Goal: Navigation & Orientation: Understand site structure

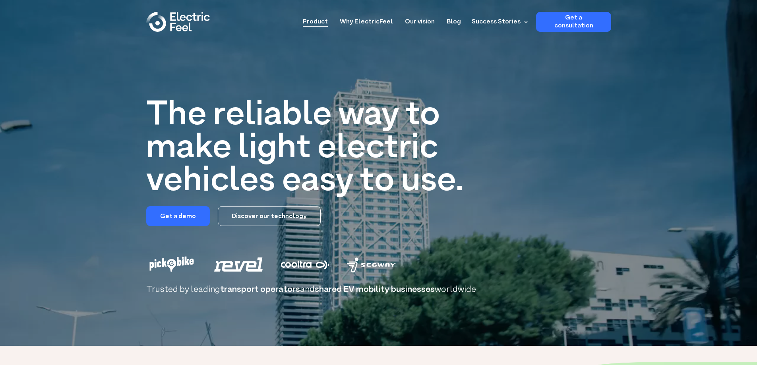
click at [316, 19] on link "Product" at bounding box center [315, 19] width 25 height 15
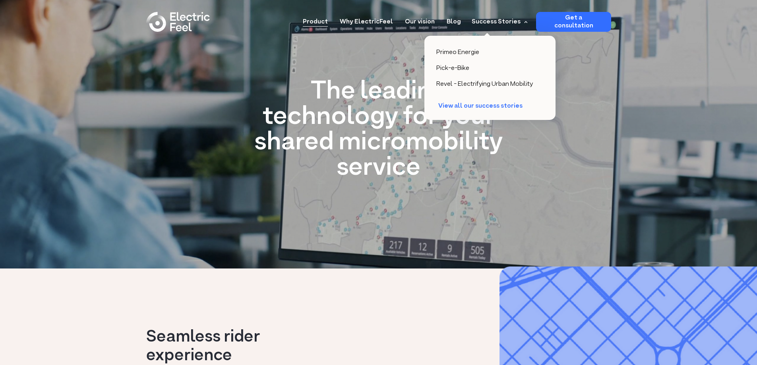
click at [479, 105] on div "View all our success stories" at bounding box center [484, 106] width 92 height 8
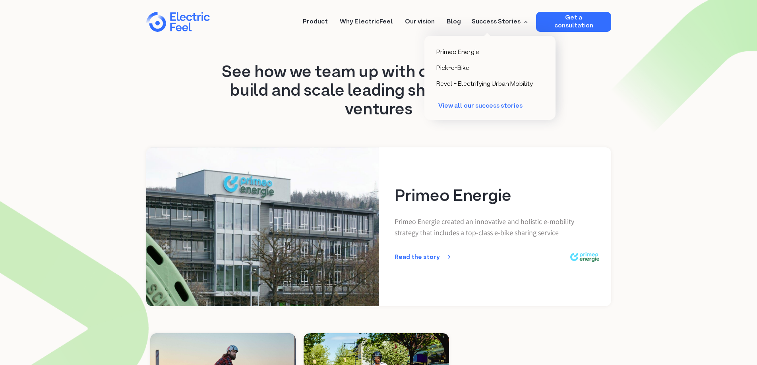
click at [474, 103] on div "View all our success stories" at bounding box center [484, 106] width 92 height 8
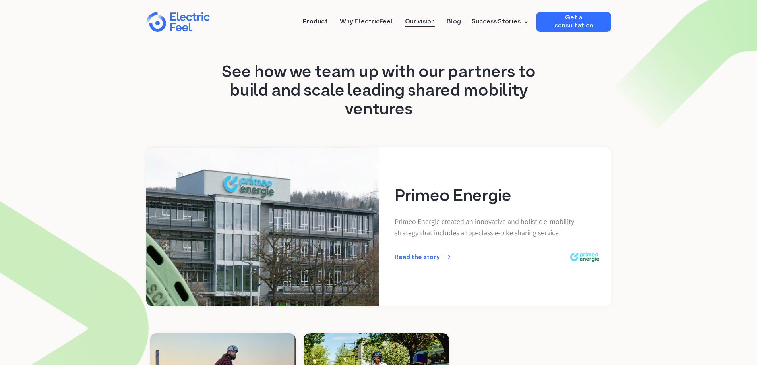
click at [415, 26] on link "Our vision" at bounding box center [420, 19] width 30 height 15
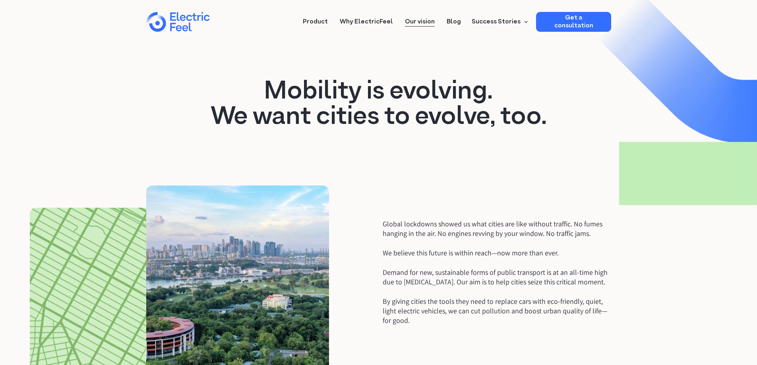
click at [188, 20] on div "home" at bounding box center [192, 23] width 48 height 24
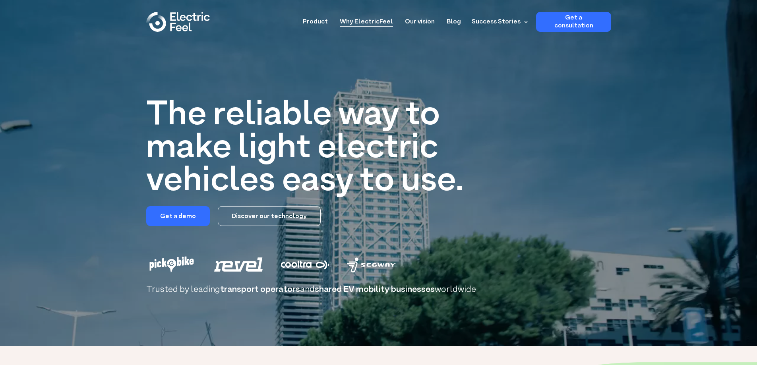
click at [371, 22] on link "Why ElectricFeel" at bounding box center [366, 19] width 53 height 15
